Goal: Task Accomplishment & Management: Complete application form

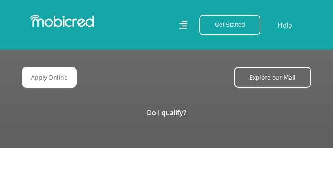
scroll to position [0, 1208]
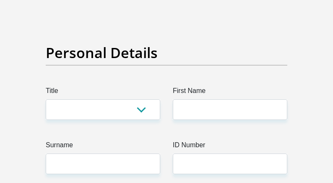
scroll to position [91, 0]
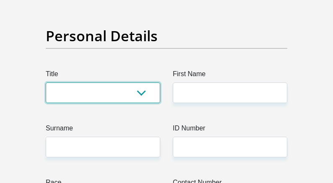
click at [146, 93] on select "Mr Ms Mrs Dr [PERSON_NAME]" at bounding box center [103, 92] width 115 height 21
select select "Ms"
click at [46, 82] on select "Mr Ms Mrs Dr [PERSON_NAME]" at bounding box center [103, 92] width 115 height 21
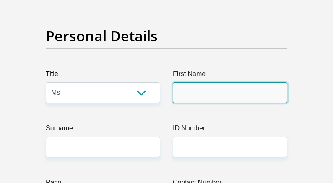
click at [204, 99] on input "First Name" at bounding box center [230, 92] width 115 height 21
type input "a"
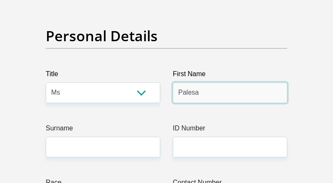
type input "Palesa"
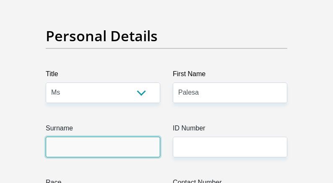
click at [75, 149] on input "Surname" at bounding box center [103, 146] width 115 height 21
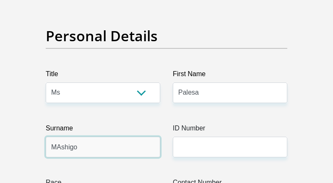
click at [59, 147] on input "MAshigo" at bounding box center [103, 146] width 115 height 21
click at [60, 147] on input "MAshigo" at bounding box center [103, 146] width 115 height 21
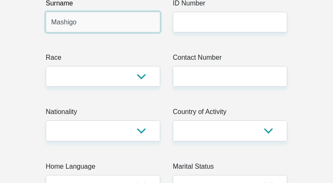
scroll to position [217, 0]
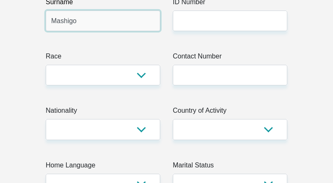
type input "Mashigo"
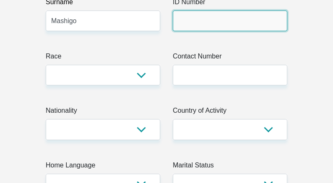
click at [179, 22] on input "ID Number" at bounding box center [230, 20] width 115 height 21
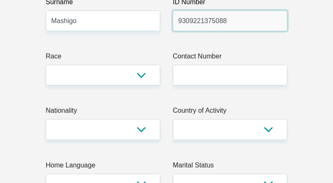
type input "9309221375088"
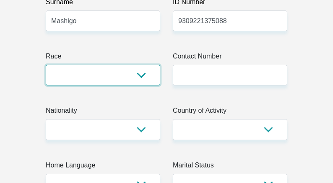
click at [137, 77] on select "Black Coloured Indian White Other" at bounding box center [103, 75] width 115 height 21
select select "1"
click at [46, 65] on select "Black Coloured Indian White Other" at bounding box center [103, 75] width 115 height 21
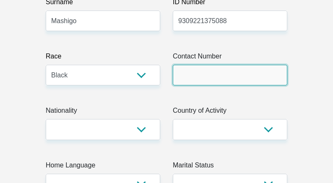
click at [188, 73] on input "Contact Number" at bounding box center [230, 75] width 115 height 21
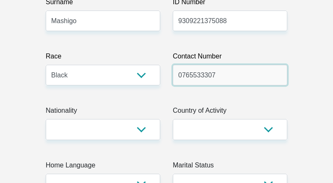
type input "0765533307"
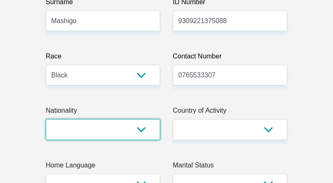
click at [142, 125] on select "[GEOGRAPHIC_DATA] [GEOGRAPHIC_DATA] [GEOGRAPHIC_DATA] [GEOGRAPHIC_DATA] [GEOGRA…" at bounding box center [103, 129] width 115 height 21
select select "ZAF"
click at [46, 119] on select "[GEOGRAPHIC_DATA] [GEOGRAPHIC_DATA] [GEOGRAPHIC_DATA] [GEOGRAPHIC_DATA] [GEOGRA…" at bounding box center [103, 129] width 115 height 21
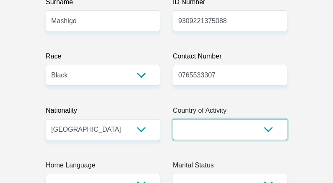
drag, startPoint x: 251, startPoint y: 131, endPoint x: 251, endPoint y: 126, distance: 5.0
click at [251, 131] on select "[GEOGRAPHIC_DATA] [GEOGRAPHIC_DATA] [GEOGRAPHIC_DATA] [GEOGRAPHIC_DATA] [GEOGRA…" at bounding box center [230, 129] width 115 height 21
select select "ZAF"
click at [173, 119] on select "[GEOGRAPHIC_DATA] [GEOGRAPHIC_DATA] [GEOGRAPHIC_DATA] [GEOGRAPHIC_DATA] [GEOGRA…" at bounding box center [230, 129] width 115 height 21
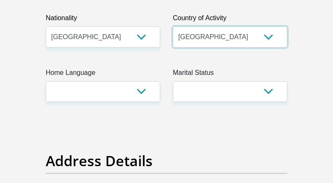
scroll to position [326, 0]
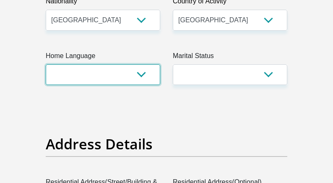
click at [141, 76] on select "Afrikaans English Sepedi South Ndebele Southern Sotho Swati Tsonga Tswana Venda…" at bounding box center [103, 74] width 115 height 21
select select "tsn"
click at [46, 64] on select "Afrikaans English Sepedi South Ndebele Southern Sotho Swati Tsonga Tswana Venda…" at bounding box center [103, 74] width 115 height 21
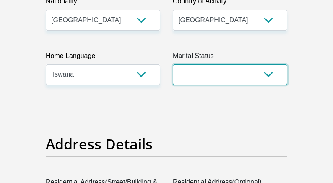
drag, startPoint x: 232, startPoint y: 72, endPoint x: 227, endPoint y: 66, distance: 8.6
click at [232, 72] on select "Married ANC Single Divorced Widowed Married COP or Customary Law" at bounding box center [230, 74] width 115 height 21
select select "2"
click at [173, 64] on select "Married ANC Single Divorced Widowed Married COP or Customary Law" at bounding box center [230, 74] width 115 height 21
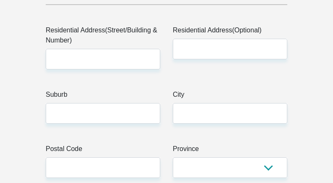
scroll to position [486, 0]
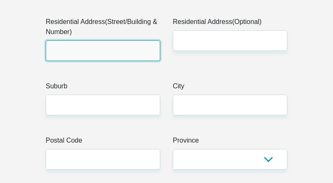
click at [121, 54] on input "Residential Address(Street/Building & Number)" at bounding box center [103, 50] width 115 height 21
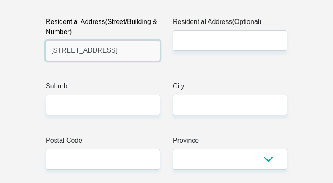
type input "[STREET_ADDRESS]"
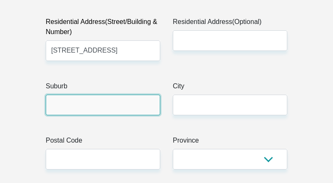
click at [99, 102] on input "Suburb" at bounding box center [103, 104] width 115 height 21
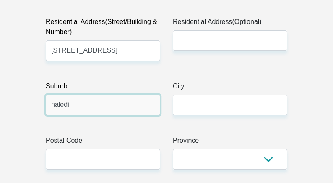
click at [54, 103] on input "naledi" at bounding box center [103, 104] width 115 height 21
click at [80, 107] on input "Naledi" at bounding box center [103, 104] width 115 height 21
type input "Naledi ext 2"
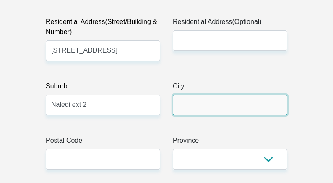
click at [209, 100] on input "City" at bounding box center [230, 104] width 115 height 21
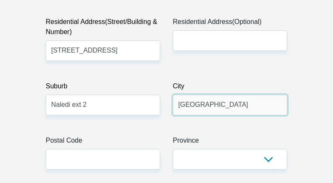
type input "[GEOGRAPHIC_DATA]"
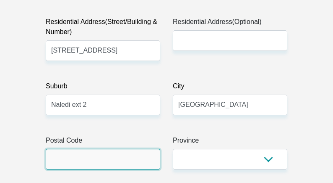
click at [104, 162] on input "Postal Code" at bounding box center [103, 159] width 115 height 21
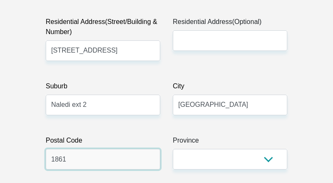
type input "1861"
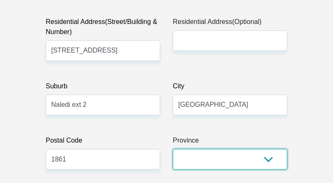
click at [263, 159] on select "Eastern Cape Free State [GEOGRAPHIC_DATA] [GEOGRAPHIC_DATA][DATE] [GEOGRAPHIC_D…" at bounding box center [230, 159] width 115 height 21
select select "Gauteng"
click at [173, 149] on select "Eastern Cape Free State [GEOGRAPHIC_DATA] [GEOGRAPHIC_DATA][DATE] [GEOGRAPHIC_D…" at bounding box center [230, 159] width 115 height 21
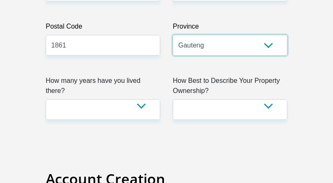
scroll to position [612, 0]
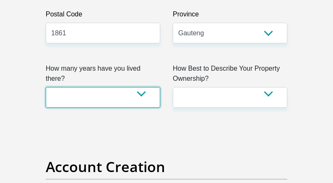
click at [125, 87] on select "less than 1 year 1-3 years 3-5 years 5+ years" at bounding box center [103, 97] width 115 height 21
select select "5"
click at [46, 87] on select "less than 1 year 1-3 years 3-5 years 5+ years" at bounding box center [103, 97] width 115 height 21
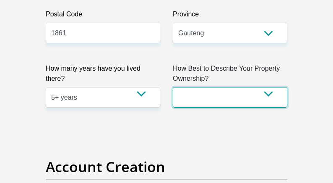
click at [251, 100] on select "Owned Rented Family Owned Company Dwelling" at bounding box center [230, 97] width 115 height 21
select select "parents"
click at [173, 87] on select "Owned Rented Family Owned Company Dwelling" at bounding box center [230, 97] width 115 height 21
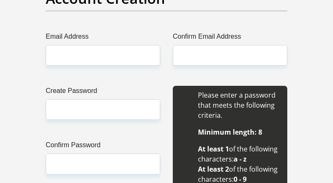
scroll to position [796, 0]
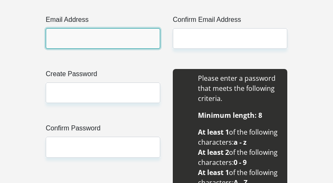
click at [72, 44] on input "Email Address" at bounding box center [103, 38] width 115 height 21
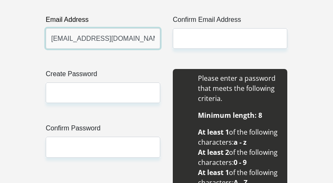
drag, startPoint x: 151, startPoint y: 40, endPoint x: 52, endPoint y: 40, distance: 99.4
click at [52, 40] on input "[EMAIL_ADDRESS][DOMAIN_NAME]" at bounding box center [103, 38] width 115 height 21
type input "[EMAIL_ADDRESS][DOMAIN_NAME]"
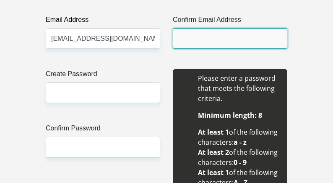
click at [199, 41] on input "Confirm Email Address" at bounding box center [230, 38] width 115 height 21
paste input "[EMAIL_ADDRESS][DOMAIN_NAME]"
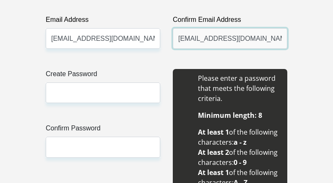
type input "[EMAIL_ADDRESS][DOMAIN_NAME]"
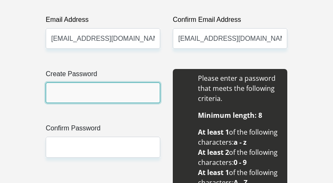
click at [79, 92] on input "Create Password" at bounding box center [103, 92] width 115 height 21
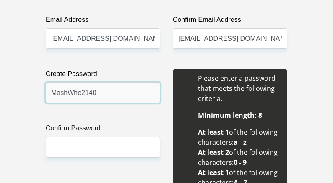
type input "MashWho2140"
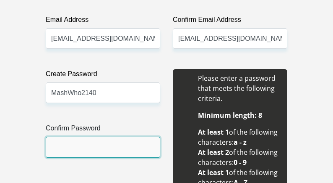
click at [72, 144] on input "Confirm Password" at bounding box center [103, 146] width 115 height 21
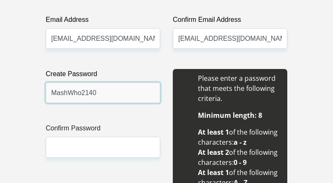
drag, startPoint x: 105, startPoint y: 91, endPoint x: 39, endPoint y: 94, distance: 65.5
click at [39, 94] on div "Create Password MashWho2140 Please input valid password Confirm Password" at bounding box center [102, 148] width 127 height 159
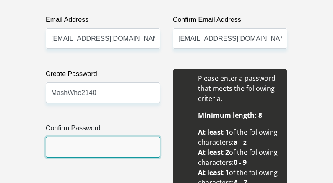
click at [79, 150] on input "Confirm Password" at bounding box center [103, 146] width 115 height 21
paste input "MashWho2140"
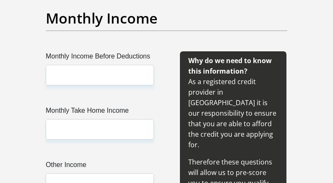
scroll to position [1082, 0]
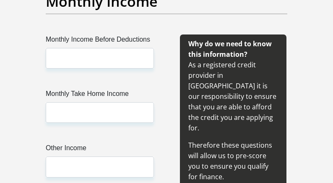
type input "MashWho2140"
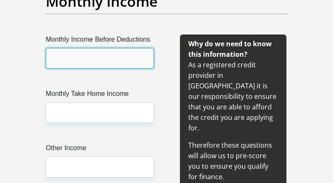
click at [97, 62] on input "Monthly Income Before Deductions" at bounding box center [100, 58] width 108 height 21
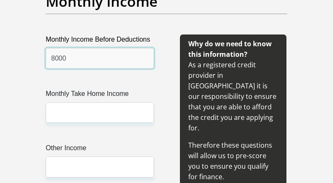
type input "8000"
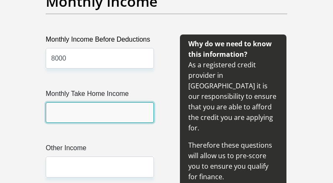
click at [92, 110] on input "Monthly Take Home Income" at bounding box center [100, 112] width 108 height 21
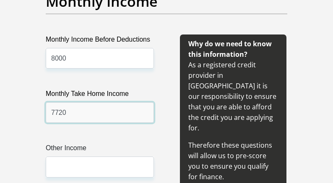
type input "7720"
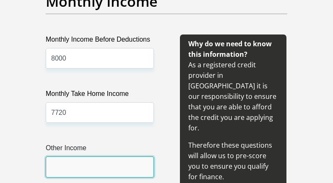
click at [82, 166] on input "Other Income" at bounding box center [100, 166] width 108 height 21
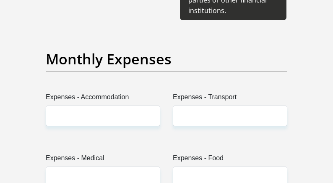
scroll to position [1326, 0]
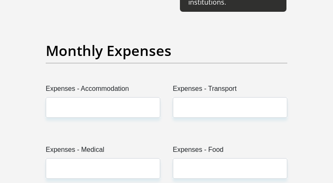
type input "0"
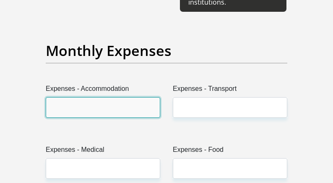
click at [115, 97] on input "Expenses - Accommodation" at bounding box center [103, 107] width 115 height 21
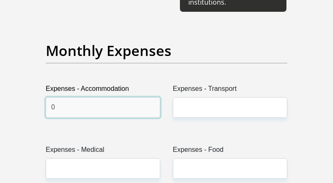
type input "0"
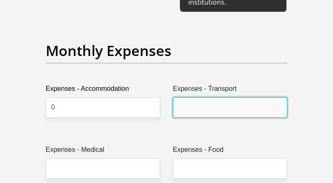
click at [212, 97] on input "Expenses - Transport" at bounding box center [230, 107] width 115 height 21
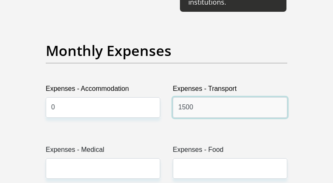
type input "1500"
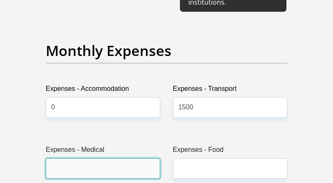
click at [120, 158] on input "Expenses - Medical" at bounding box center [103, 168] width 115 height 21
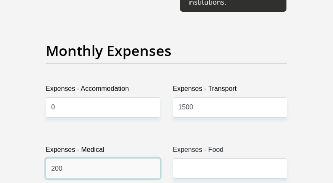
type input "200"
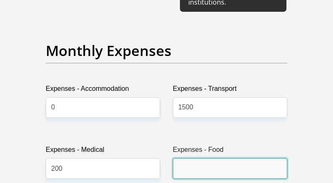
drag, startPoint x: 197, startPoint y: 153, endPoint x: 177, endPoint y: 159, distance: 20.3
click at [196, 158] on input "Expenses - Food" at bounding box center [230, 168] width 115 height 21
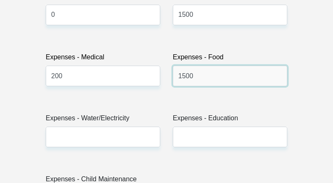
scroll to position [1435, 0]
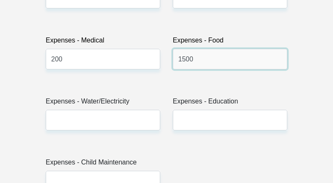
type input "1500"
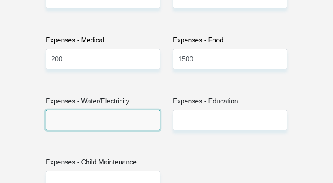
click at [122, 110] on input "Expenses - Water/Electricity" at bounding box center [103, 120] width 115 height 21
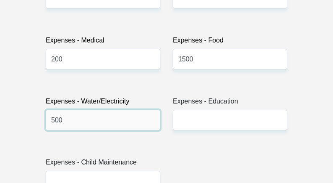
type input "500"
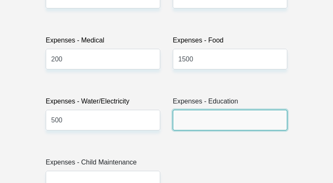
click at [204, 110] on input "Expenses - Education" at bounding box center [230, 120] width 115 height 21
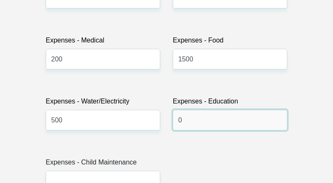
type input "0"
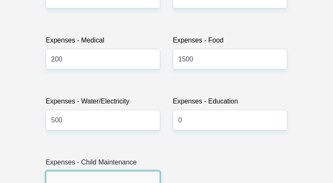
click at [115, 170] on input "Expenses - Child Maintenance" at bounding box center [103, 180] width 115 height 21
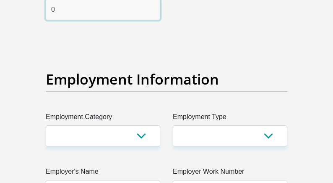
scroll to position [1645, 0]
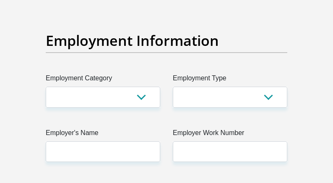
type input "0"
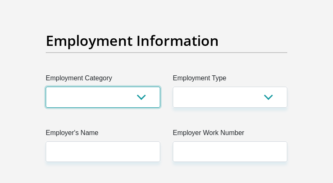
click at [136, 86] on select "AGRICULTURE ALCOHOL & TOBACCO CONSTRUCTION MATERIALS METALLURGY EQUIPMENT FOR R…" at bounding box center [103, 96] width 115 height 21
select select "53"
click at [46, 86] on select "AGRICULTURE ALCOHOL & TOBACCO CONSTRUCTION MATERIALS METALLURGY EQUIPMENT FOR R…" at bounding box center [103, 96] width 115 height 21
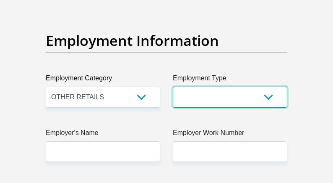
click at [239, 86] on select "College/Lecturer Craft Seller Creative Driver Executive Farmer Forces - Non Com…" at bounding box center [230, 96] width 115 height 21
select select "Creative"
click at [173, 86] on select "College/Lecturer Craft Seller Creative Driver Executive Farmer Forces - Non Com…" at bounding box center [230, 96] width 115 height 21
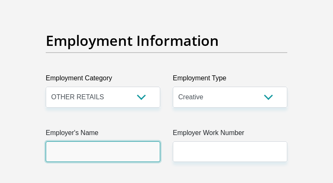
click at [93, 141] on input "Employer's Name" at bounding box center [103, 151] width 115 height 21
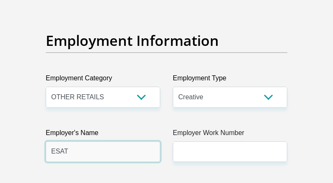
type input "ESAT"
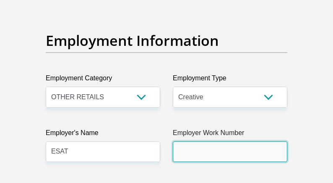
click at [220, 141] on input "Employer Work Number" at bounding box center [230, 151] width 115 height 21
paste input "[PHONE_NUMBER]"
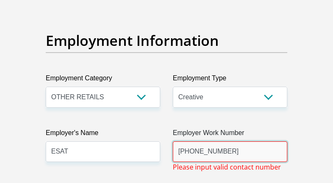
click at [179, 141] on input "[PHONE_NUMBER]" at bounding box center [230, 151] width 115 height 21
click at [204, 141] on input "011-537-9300" at bounding box center [230, 151] width 115 height 21
click at [193, 141] on input "011-5379300" at bounding box center [230, 151] width 115 height 21
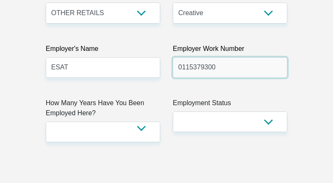
scroll to position [1737, 0]
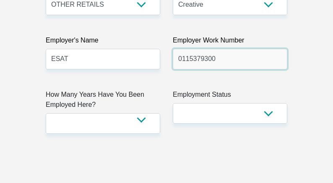
type input "0115379300"
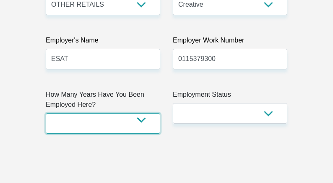
click at [146, 113] on select "less than 1 year 1-3 years 3-5 years 5+ years" at bounding box center [103, 123] width 115 height 21
select select "6"
click at [46, 113] on select "less than 1 year 1-3 years 3-5 years 5+ years" at bounding box center [103, 123] width 115 height 21
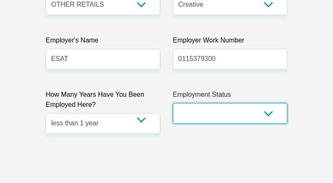
click at [251, 103] on select "Permanent/Full-time Part-time/Casual [DEMOGRAPHIC_DATA] Worker Self-Employed Ho…" at bounding box center [230, 113] width 115 height 21
select select "3"
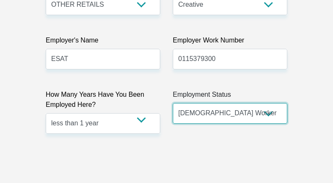
click at [173, 103] on select "Permanent/Full-time Part-time/Casual [DEMOGRAPHIC_DATA] Worker Self-Employed Ho…" at bounding box center [230, 113] width 115 height 21
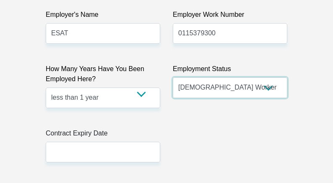
scroll to position [1797, 0]
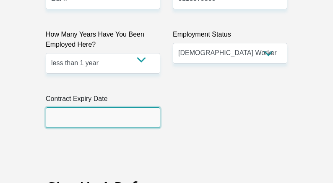
click at [90, 107] on input "text" at bounding box center [103, 117] width 115 height 21
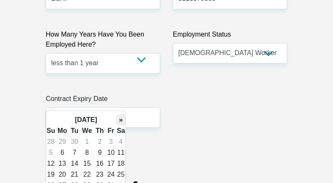
click at [120, 118] on th "»" at bounding box center [120, 119] width 9 height 11
click at [120, 119] on th "»" at bounding box center [120, 119] width 9 height 11
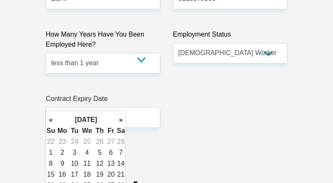
click at [120, 119] on th "»" at bounding box center [120, 119] width 9 height 11
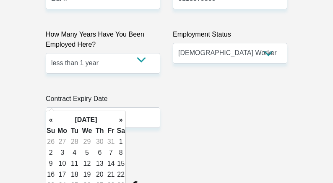
click at [120, 119] on th "»" at bounding box center [120, 119] width 9 height 11
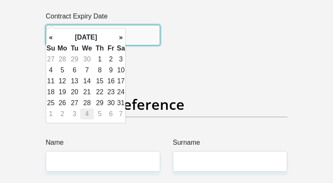
scroll to position [1881, 0]
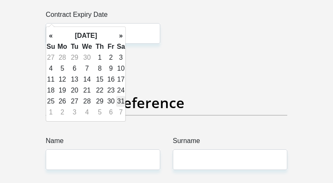
click at [120, 102] on td "31" at bounding box center [120, 101] width 9 height 11
type input "[DATE]"
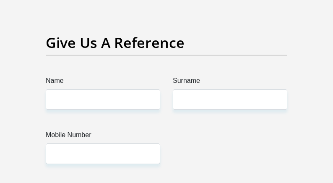
scroll to position [1950, 0]
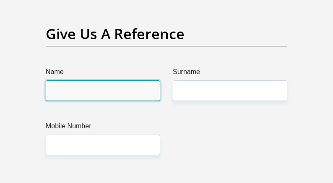
click at [117, 80] on input "Name" at bounding box center [103, 90] width 115 height 21
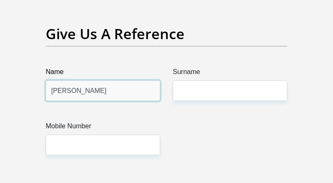
type input "[PERSON_NAME]"
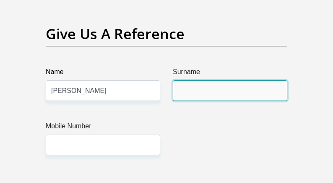
click at [205, 80] on input "Surname" at bounding box center [230, 90] width 115 height 21
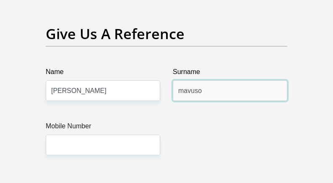
click at [185, 80] on input "mavuso" at bounding box center [230, 90] width 115 height 21
type input "Mavuso"
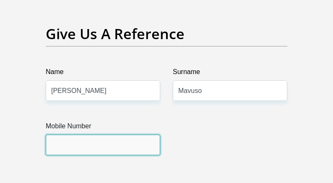
click at [81, 134] on input "Mobile Number" at bounding box center [103, 144] width 115 height 21
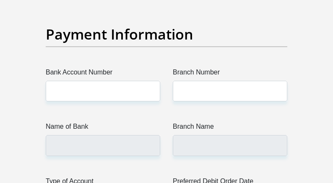
scroll to position [2138, 0]
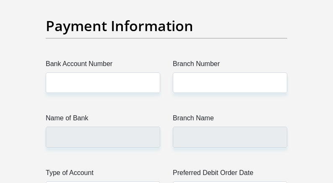
type input "0733019681"
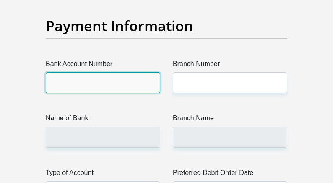
click at [71, 72] on input "Bank Account Number" at bounding box center [103, 82] width 115 height 21
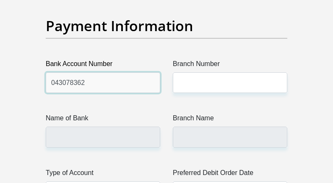
type input "043078362"
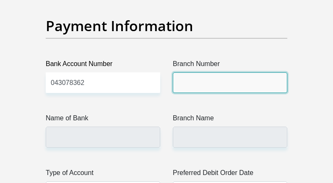
click at [193, 72] on input "Branch Number" at bounding box center [230, 82] width 115 height 21
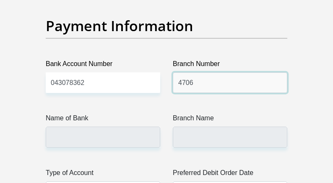
type input "4706"
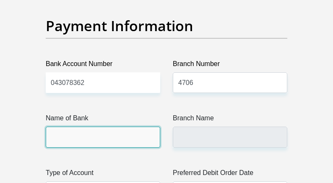
click at [96, 126] on input "Name of Bank" at bounding box center [103, 136] width 115 height 21
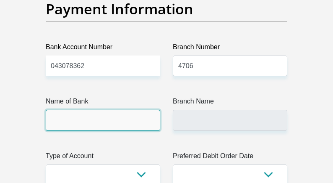
scroll to position [2180, 0]
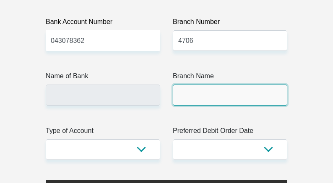
click at [219, 84] on input "Branch Name" at bounding box center [230, 94] width 115 height 21
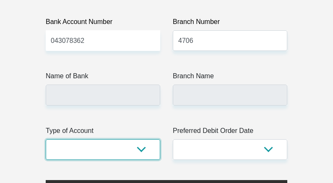
click at [137, 139] on select "Cheque Savings" at bounding box center [103, 149] width 115 height 21
select select "SAV"
click at [46, 139] on select "Cheque Savings" at bounding box center [103, 149] width 115 height 21
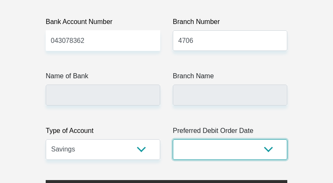
click at [208, 139] on select "1st 2nd 3rd 4th 5th 7th 18th 19th 20th 21st 22nd 23rd 24th 25th 26th 27th 28th …" at bounding box center [230, 149] width 115 height 21
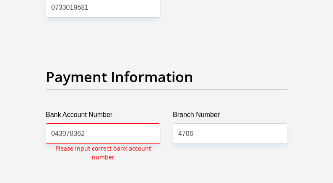
scroll to position [2087, 0]
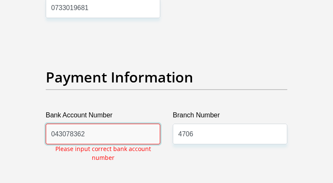
click at [56, 123] on input "043078362" at bounding box center [103, 133] width 115 height 21
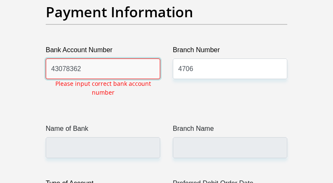
scroll to position [2213, 0]
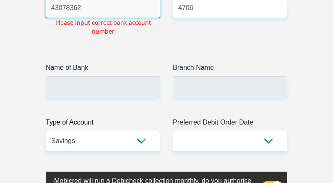
type input "43078362"
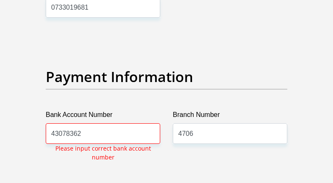
scroll to position [2087, 0]
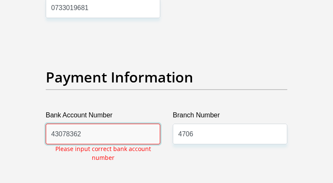
click at [89, 123] on input "43078362" at bounding box center [103, 133] width 115 height 21
drag, startPoint x: 89, startPoint y: 115, endPoint x: 50, endPoint y: 114, distance: 38.6
click at [50, 123] on input "43078362" at bounding box center [103, 133] width 115 height 21
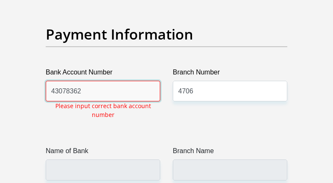
scroll to position [2296, 0]
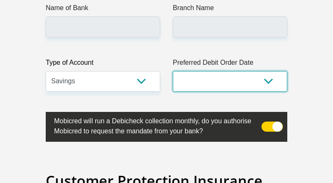
click at [230, 71] on select "1st 2nd 3rd 4th 5th 7th 18th 19th 20th 21st 22nd 23rd 24th 25th 26th 27th 28th …" at bounding box center [230, 81] width 115 height 21
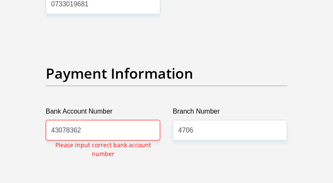
scroll to position [2087, 0]
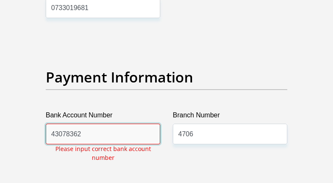
click at [52, 123] on input "43078362" at bounding box center [103, 133] width 115 height 21
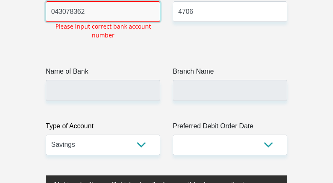
scroll to position [2192, 0]
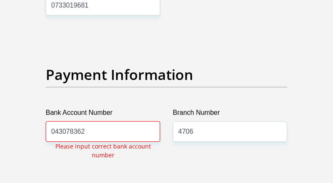
scroll to position [2087, 0]
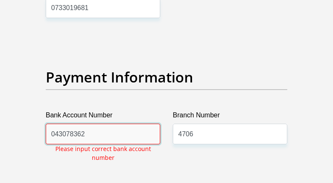
click at [57, 123] on input "043078362" at bounding box center [103, 133] width 115 height 21
drag, startPoint x: 94, startPoint y: 117, endPoint x: 29, endPoint y: 117, distance: 64.2
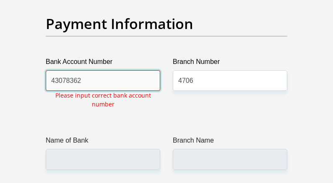
scroll to position [2213, 0]
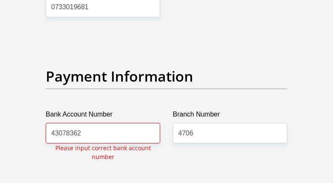
scroll to position [2087, 0]
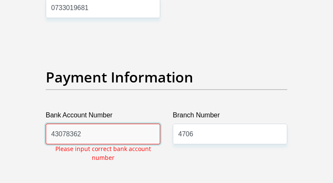
click at [55, 123] on input "43078362" at bounding box center [103, 133] width 115 height 21
click at [68, 123] on input "4 3078362" at bounding box center [103, 133] width 115 height 21
click at [80, 123] on input "4 307 8362" at bounding box center [103, 133] width 115 height 21
click at [137, 123] on input "4 307 836 2" at bounding box center [103, 133] width 115 height 21
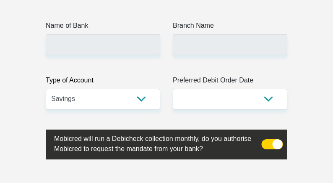
scroll to position [2255, 0]
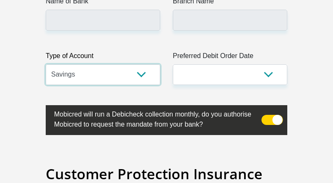
click at [120, 84] on select "Cheque Savings" at bounding box center [103, 74] width 115 height 21
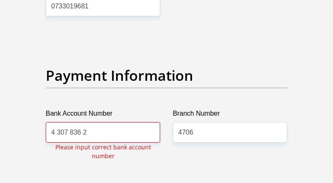
scroll to position [2087, 0]
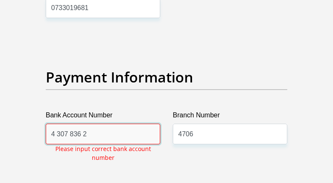
click at [50, 123] on input "4 307 836 2" at bounding box center [103, 133] width 115 height 21
click at [58, 123] on input "4 307 836 2" at bounding box center [103, 133] width 115 height 21
click at [51, 123] on input "4 307 836 2" at bounding box center [103, 133] width 115 height 21
click at [61, 123] on input "04 307 836 2" at bounding box center [103, 133] width 115 height 21
click at [71, 123] on input "04307 836 2" at bounding box center [103, 133] width 115 height 21
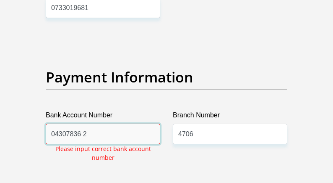
click at [82, 123] on input "04307836 2" at bounding box center [103, 133] width 115 height 21
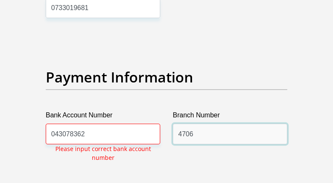
click at [200, 123] on input "4706" at bounding box center [230, 133] width 115 height 21
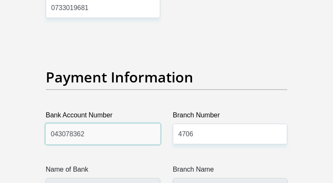
drag, startPoint x: 92, startPoint y: 117, endPoint x: 23, endPoint y: 115, distance: 69.3
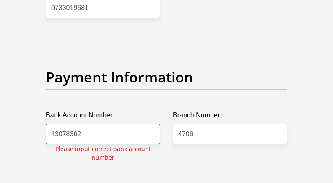
click at [215, 128] on div "Branch Number 4706" at bounding box center [230, 139] width 127 height 58
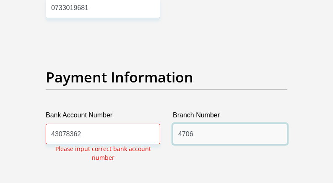
click at [210, 123] on input "4706" at bounding box center [230, 133] width 115 height 21
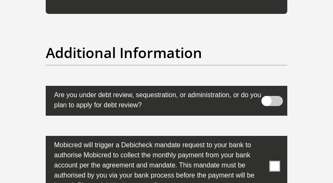
scroll to position [3094, 0]
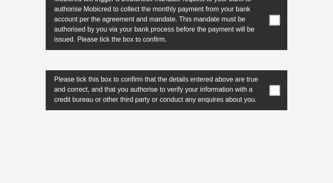
click at [269, 26] on label at bounding box center [167, 20] width 242 height 60
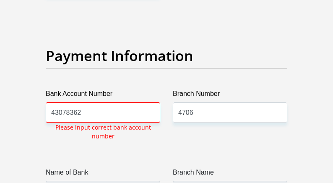
scroll to position [2087, 0]
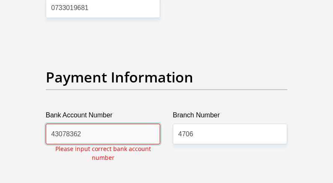
click at [53, 123] on input "43078362" at bounding box center [103, 133] width 115 height 21
click at [51, 123] on input "43078362" at bounding box center [103, 133] width 115 height 21
click at [100, 123] on input "043078362" at bounding box center [103, 133] width 115 height 21
click at [56, 123] on input "043078362" at bounding box center [103, 133] width 115 height 21
click at [122, 123] on input "43078362" at bounding box center [103, 133] width 115 height 21
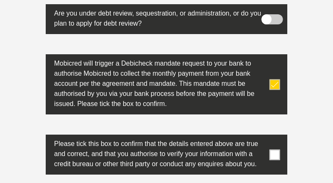
scroll to position [3071, 0]
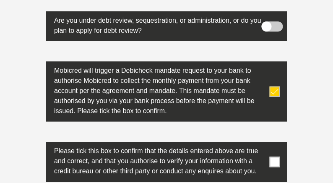
click at [273, 156] on span at bounding box center [275, 161] width 10 height 10
click at [267, 144] on input "checkbox" at bounding box center [267, 144] width 0 height 0
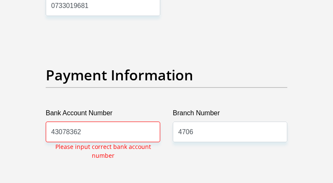
scroll to position [2087, 0]
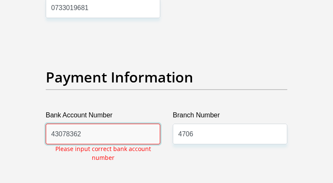
click at [66, 123] on input "43078362" at bounding box center [103, 133] width 115 height 21
click at [78, 123] on input "4307 8362" at bounding box center [103, 133] width 115 height 21
click at [54, 123] on input "4307 836 2" at bounding box center [103, 133] width 115 height 21
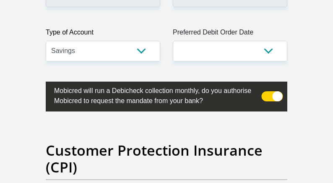
scroll to position [2213, 0]
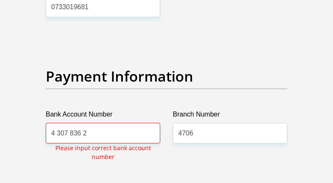
scroll to position [2087, 0]
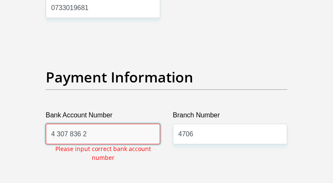
drag, startPoint x: 90, startPoint y: 114, endPoint x: 26, endPoint y: 111, distance: 63.4
type input "43078362"
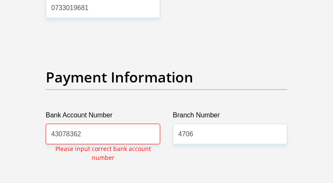
click at [134, 148] on div "Bank Account Number [FINANCIAL_ID] Please input correct bank account number" at bounding box center [102, 139] width 127 height 58
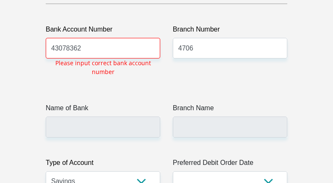
scroll to position [2171, 0]
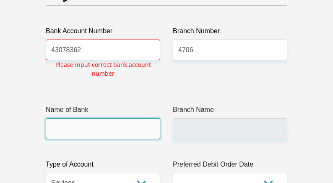
click at [129, 118] on input "Name of Bank" at bounding box center [103, 128] width 115 height 21
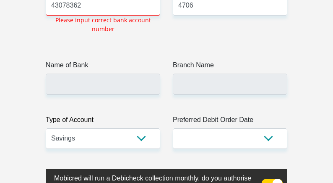
scroll to position [2213, 0]
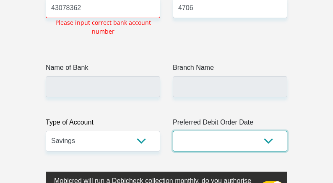
click at [219, 130] on select "1st 2nd 3rd 4th 5th 7th 18th 19th 20th 21st 22nd 23rd 24th 25th 26th 27th 28th …" at bounding box center [230, 140] width 115 height 21
select select "26"
click at [173, 130] on select "1st 2nd 3rd 4th 5th 7th 18th 19th 20th 21st 22nd 23rd 24th 25th 26th 27th 28th …" at bounding box center [230, 140] width 115 height 21
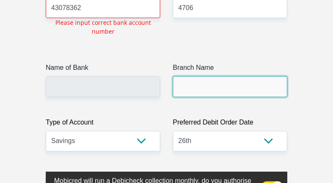
click at [191, 76] on input "Branch Name" at bounding box center [230, 86] width 115 height 21
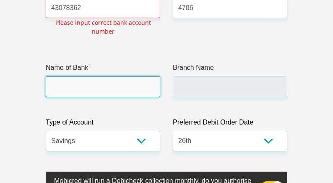
click at [110, 76] on input "Name of Bank" at bounding box center [103, 86] width 115 height 21
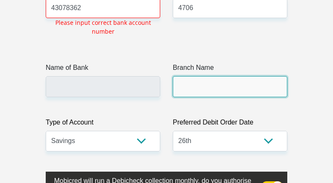
click at [190, 76] on input "Branch Name" at bounding box center [230, 86] width 115 height 21
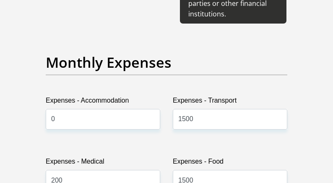
scroll to position [0, 0]
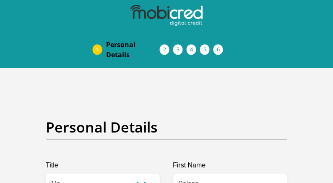
click at [167, 49] on li "Acceptance of Services" at bounding box center [173, 49] width 13 height 7
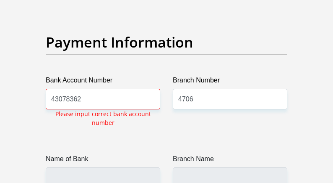
scroll to position [2130, 0]
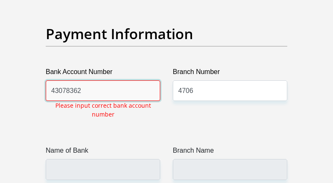
click at [97, 80] on input "43078362" at bounding box center [103, 90] width 115 height 21
click at [51, 80] on input "43078362" at bounding box center [103, 90] width 115 height 21
click at [146, 80] on input "43078362" at bounding box center [103, 90] width 115 height 21
click at [54, 80] on input "43078362" at bounding box center [103, 90] width 115 height 21
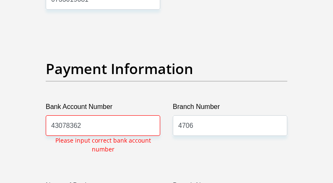
scroll to position [2087, 0]
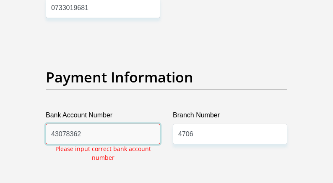
click at [116, 123] on input "43078362" at bounding box center [103, 133] width 115 height 21
click at [87, 123] on input "43078362" at bounding box center [103, 133] width 115 height 21
drag, startPoint x: 87, startPoint y: 114, endPoint x: 45, endPoint y: 112, distance: 42.0
click at [45, 112] on div "Bank Account Number [FINANCIAL_ID] Please input correct bank account number" at bounding box center [102, 139] width 127 height 58
type input "43078362"
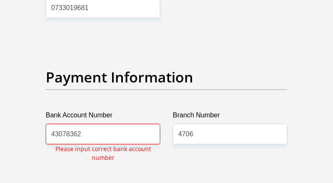
click at [204, 137] on div "Branch Number 4706" at bounding box center [230, 139] width 127 height 58
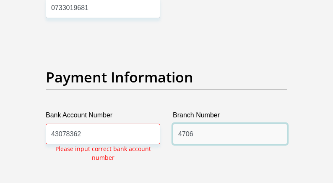
click at [206, 123] on input "4706" at bounding box center [230, 133] width 115 height 21
